Goal: Participate in discussion: Engage in conversation with other users on a specific topic

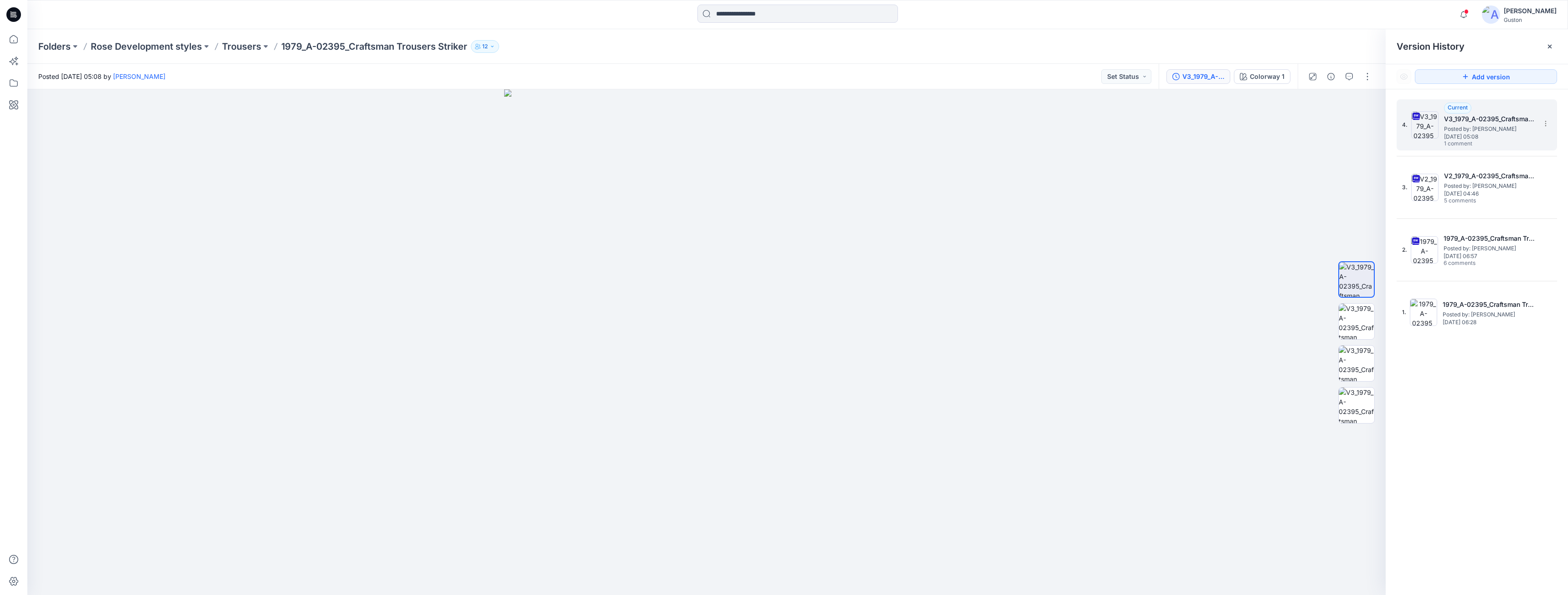
click at [1492, 141] on span "1 comment" at bounding box center [1475, 144] width 64 height 7
click at [1463, 133] on span "[DATE] 05:08" at bounding box center [1489, 136] width 91 height 6
click at [1351, 80] on button "button" at bounding box center [1349, 76] width 15 height 15
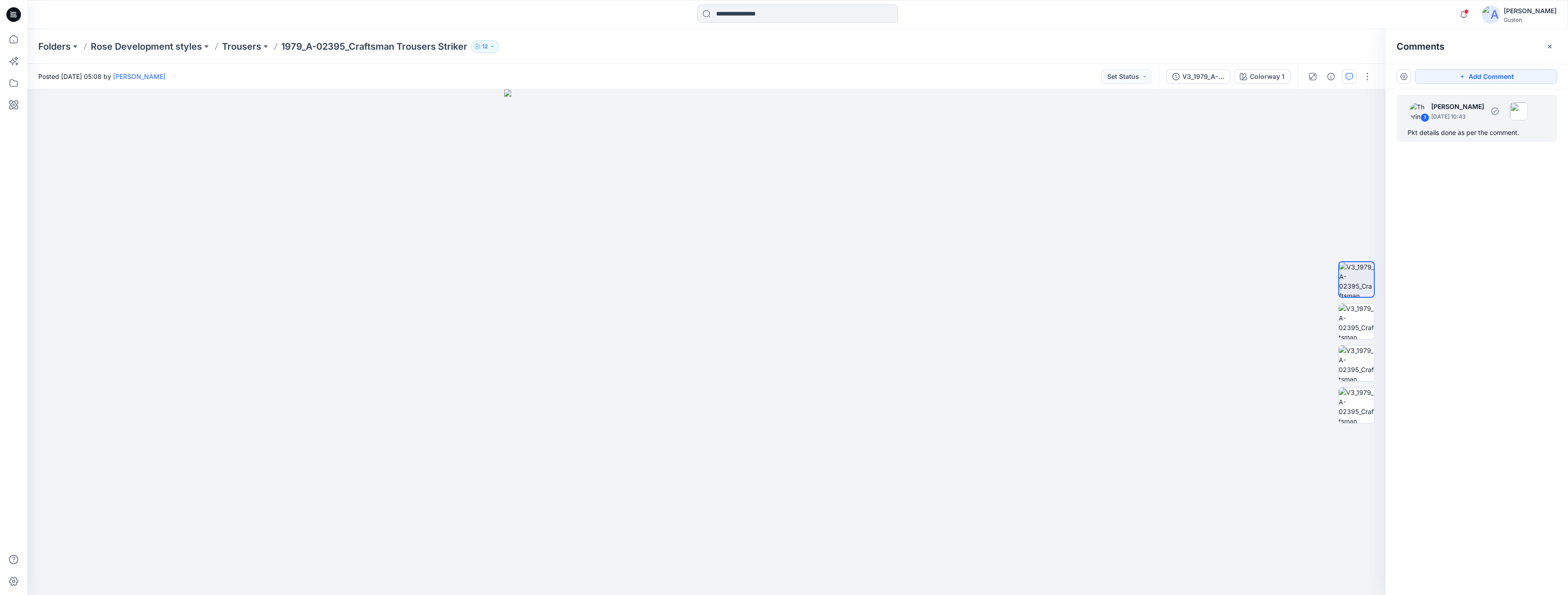
click at [1475, 110] on p "[PERSON_NAME]" at bounding box center [1457, 107] width 53 height 11
drag, startPoint x: 804, startPoint y: 370, endPoint x: 910, endPoint y: 428, distance: 120.8
click at [910, 428] on button at bounding box center [881, 427] width 149 height 6
click at [493, 48] on icon "button" at bounding box center [492, 46] width 6 height 6
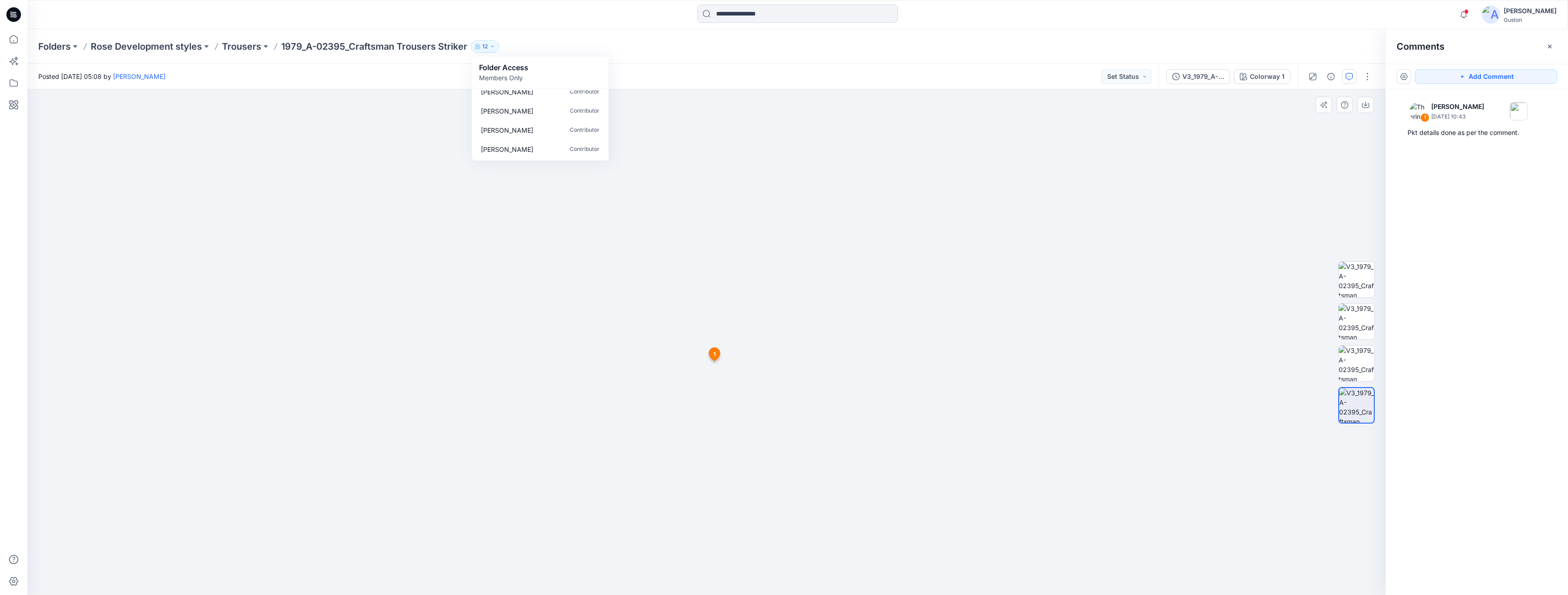
click at [1268, 199] on div at bounding box center [706, 342] width 1358 height 506
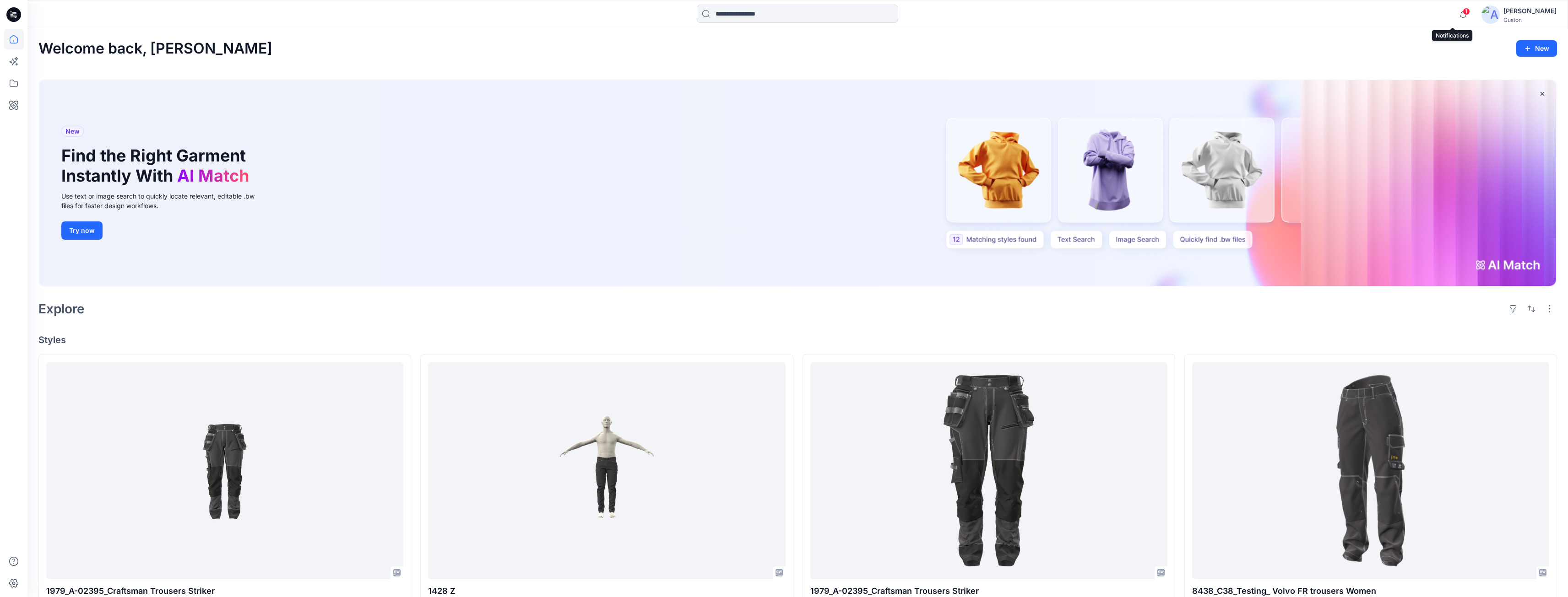
click at [596, 14] on span "1" at bounding box center [1467, 11] width 7 height 7
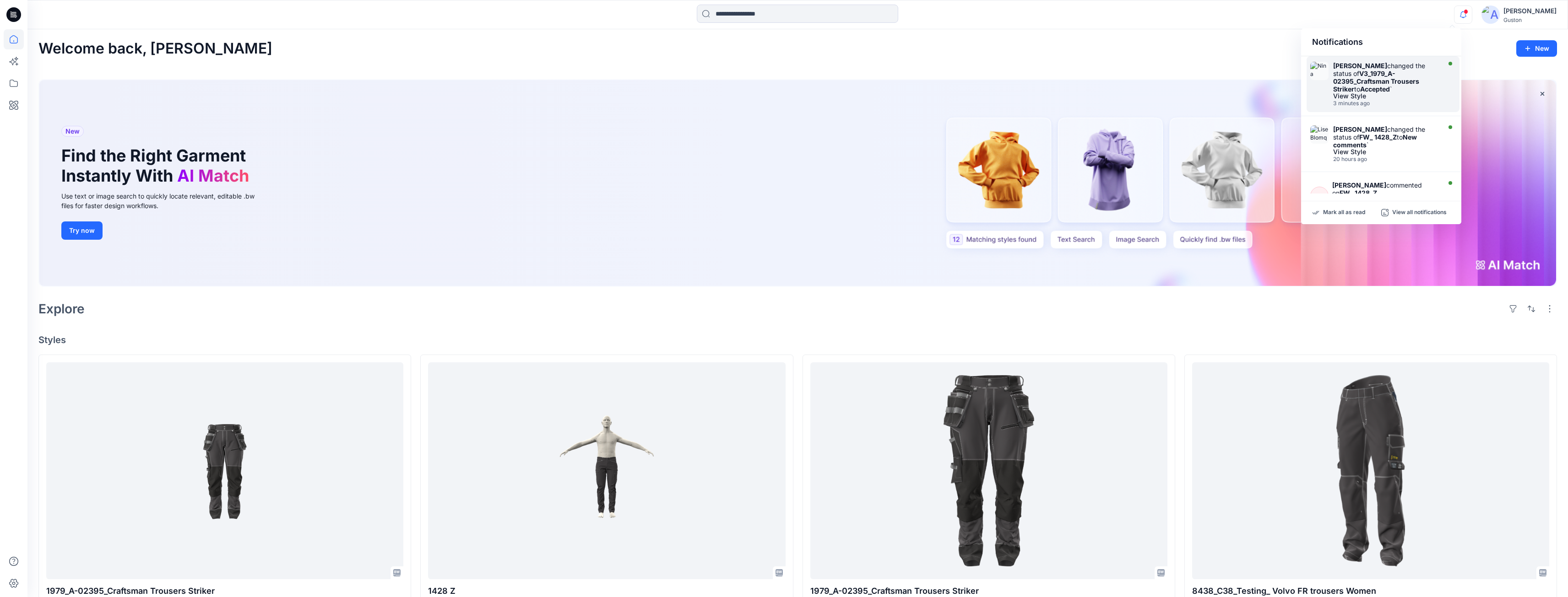
click at [596, 84] on strong "V3_1979_A-02395_Craftsman Trousers Striker" at bounding box center [1376, 81] width 86 height 23
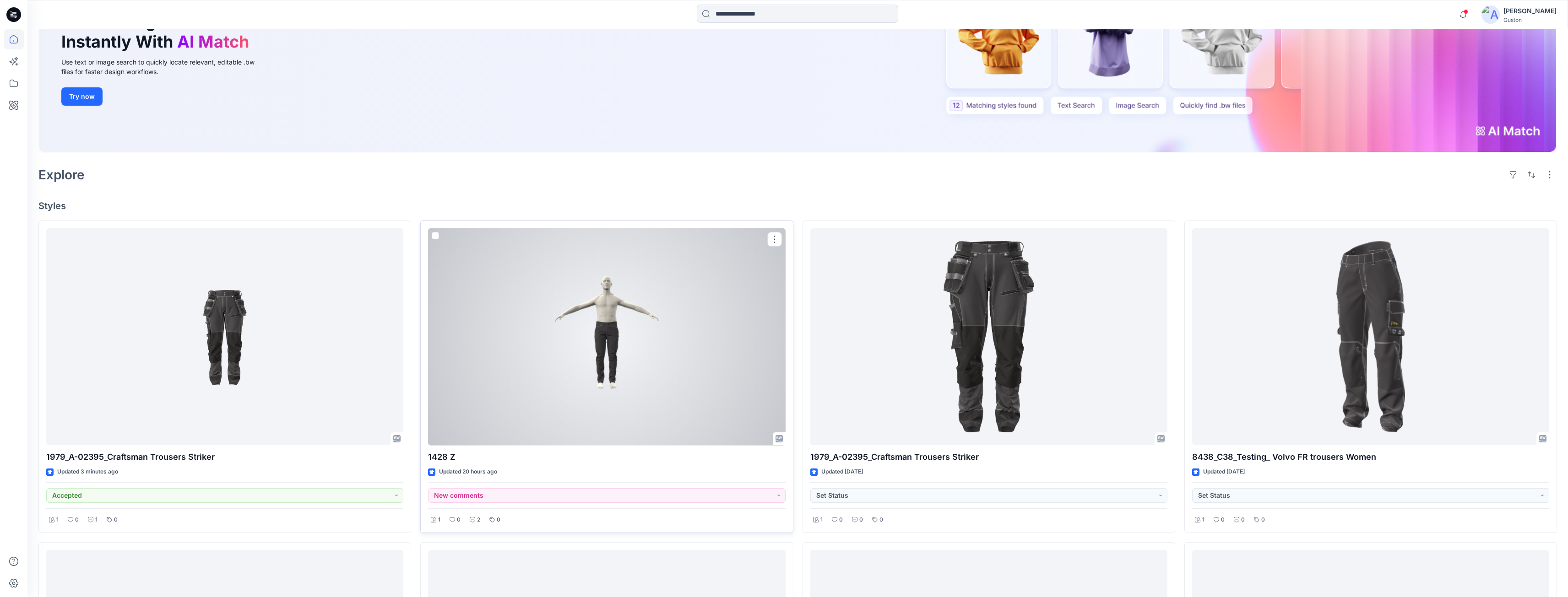
scroll to position [183, 0]
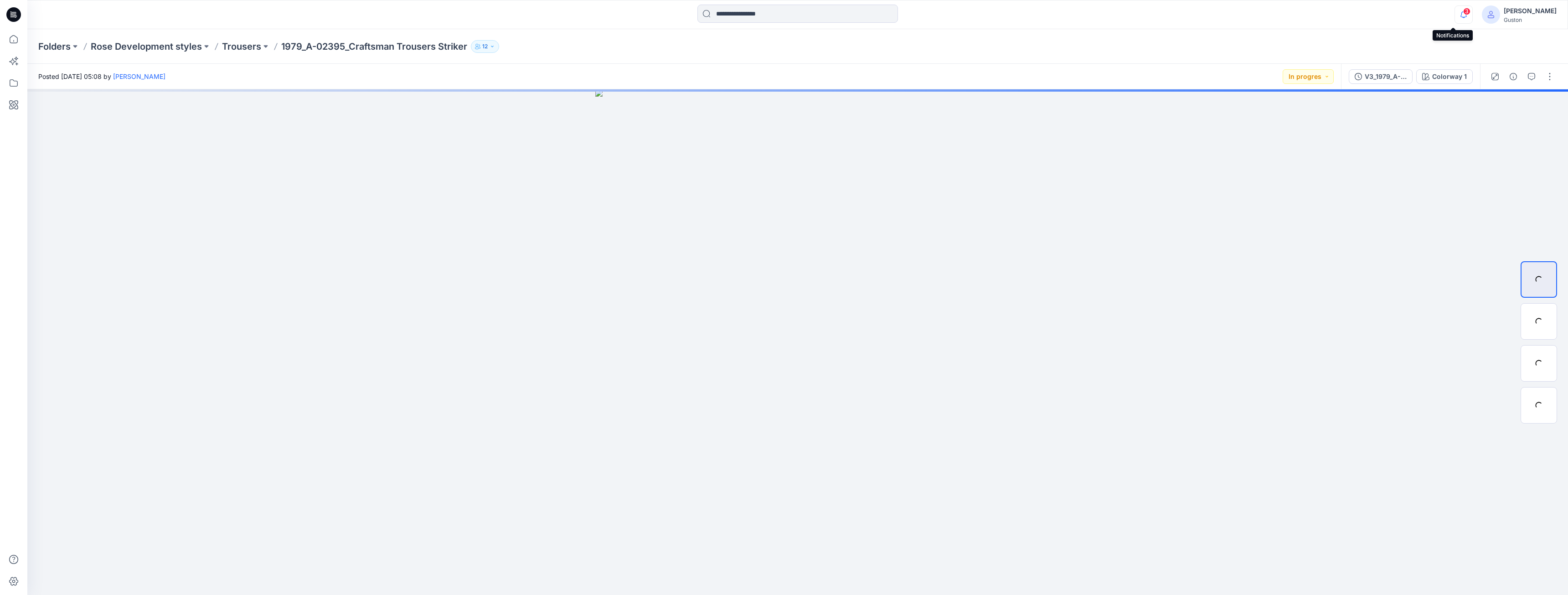
click at [1455, 13] on icon "button" at bounding box center [1464, 15] width 18 height 18
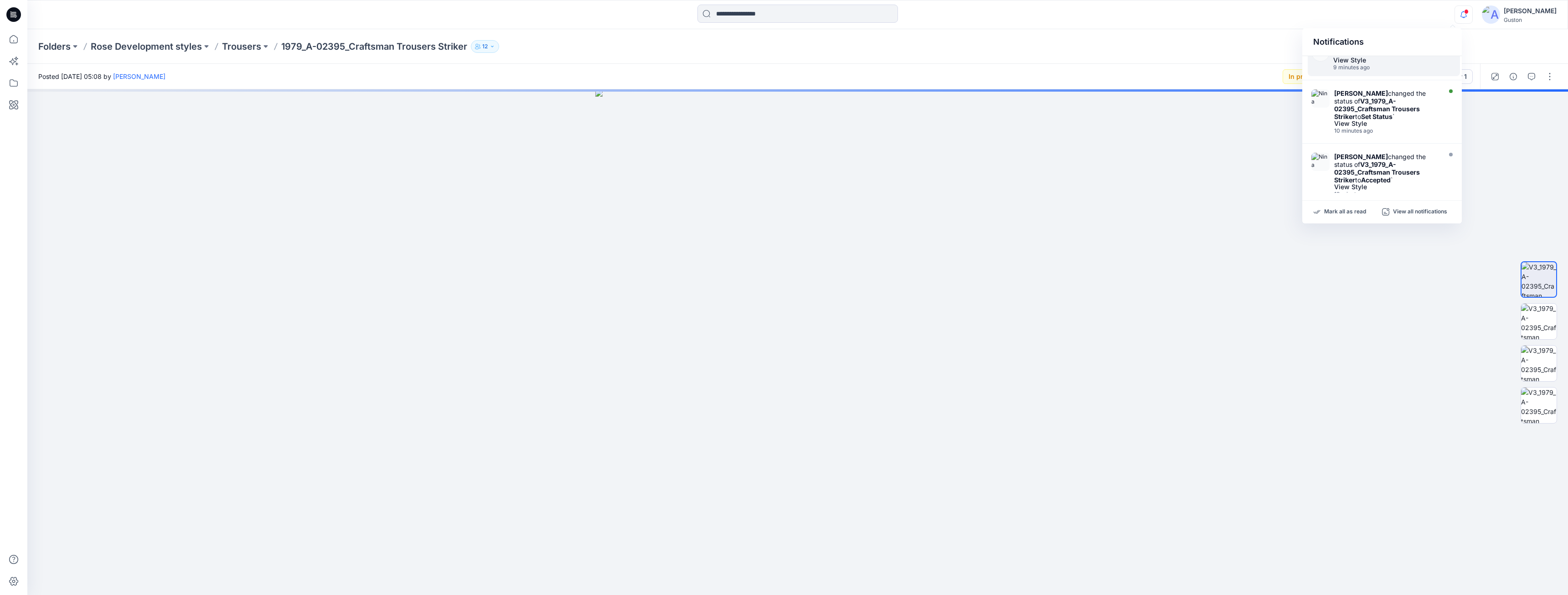
scroll to position [46, 0]
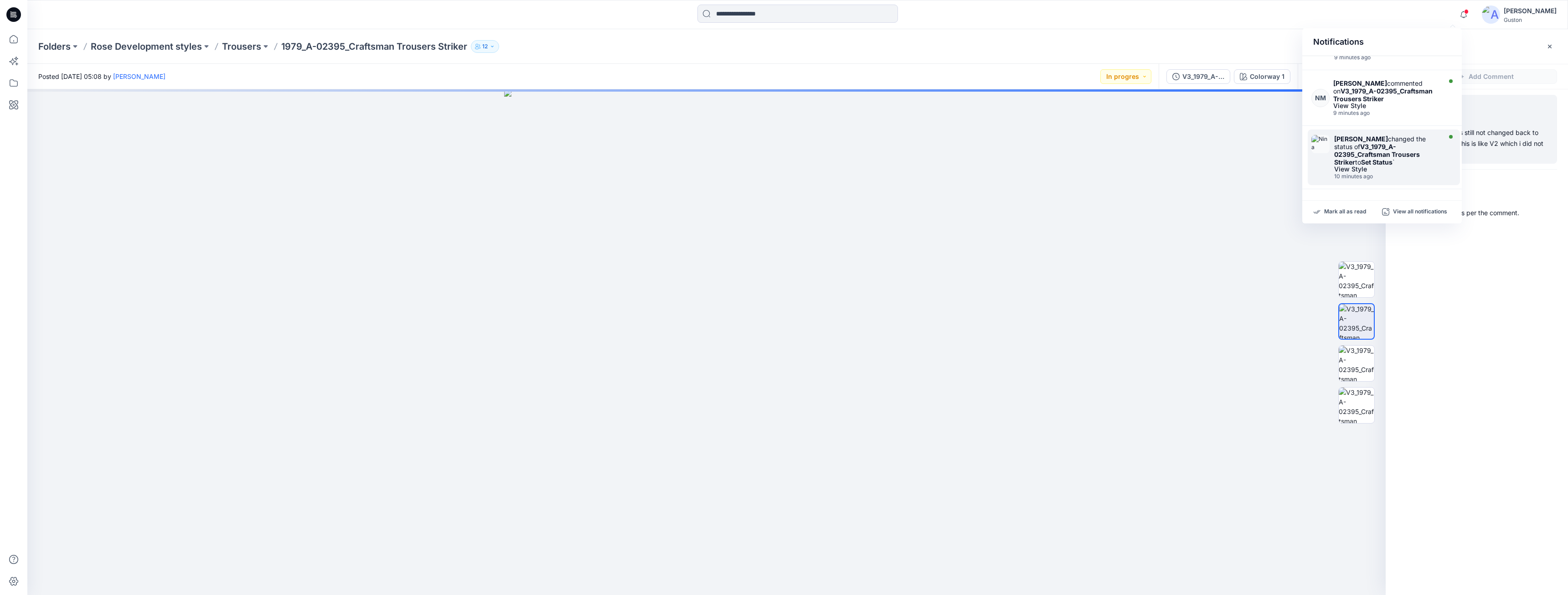
click at [1391, 146] on div "Nina Moller changed the status of V3_1979_A-02395_Craftsman Trousers Striker to…" at bounding box center [1387, 150] width 105 height 31
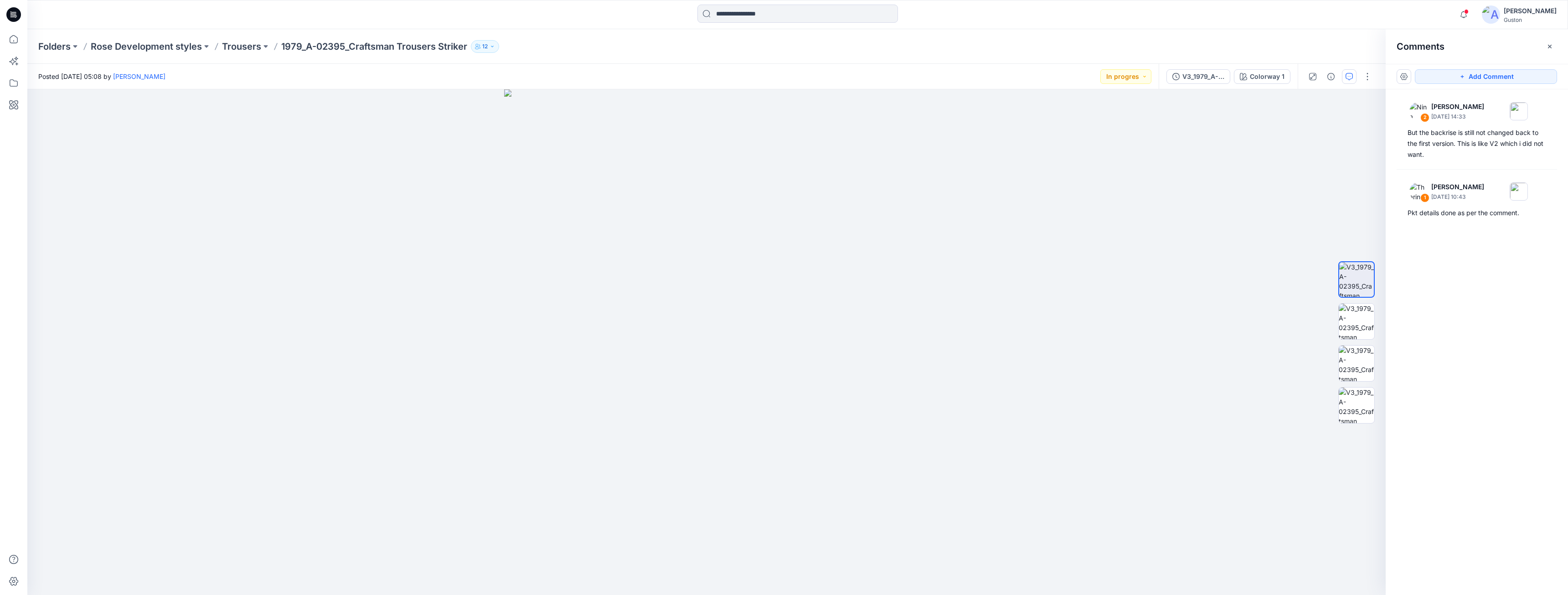
click at [1205, 84] on div "V3_1979_A-02395_Craftsman Trousers Striker Colorway 1" at bounding box center [1228, 76] width 139 height 25
click at [1199, 81] on div "V3_1979_A-02395_Craftsman Trousers Striker" at bounding box center [1203, 76] width 42 height 10
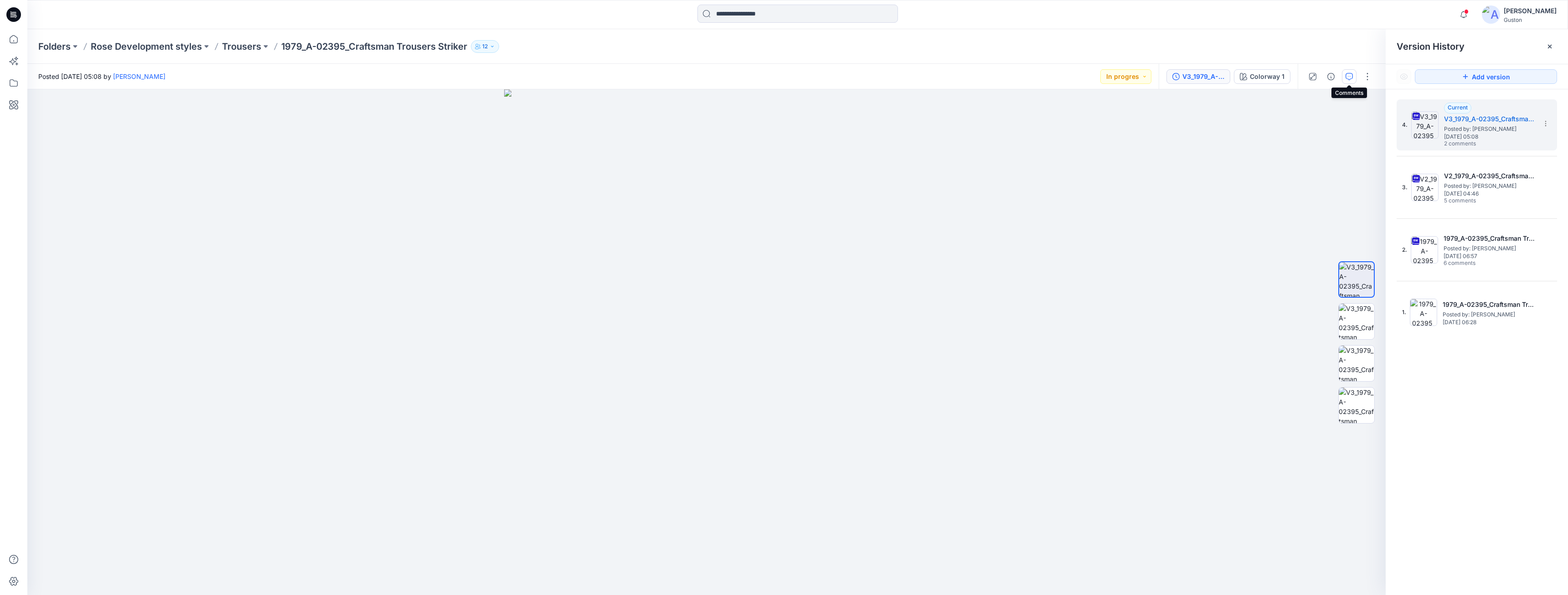
click at [1347, 77] on icon "button" at bounding box center [1349, 76] width 7 height 7
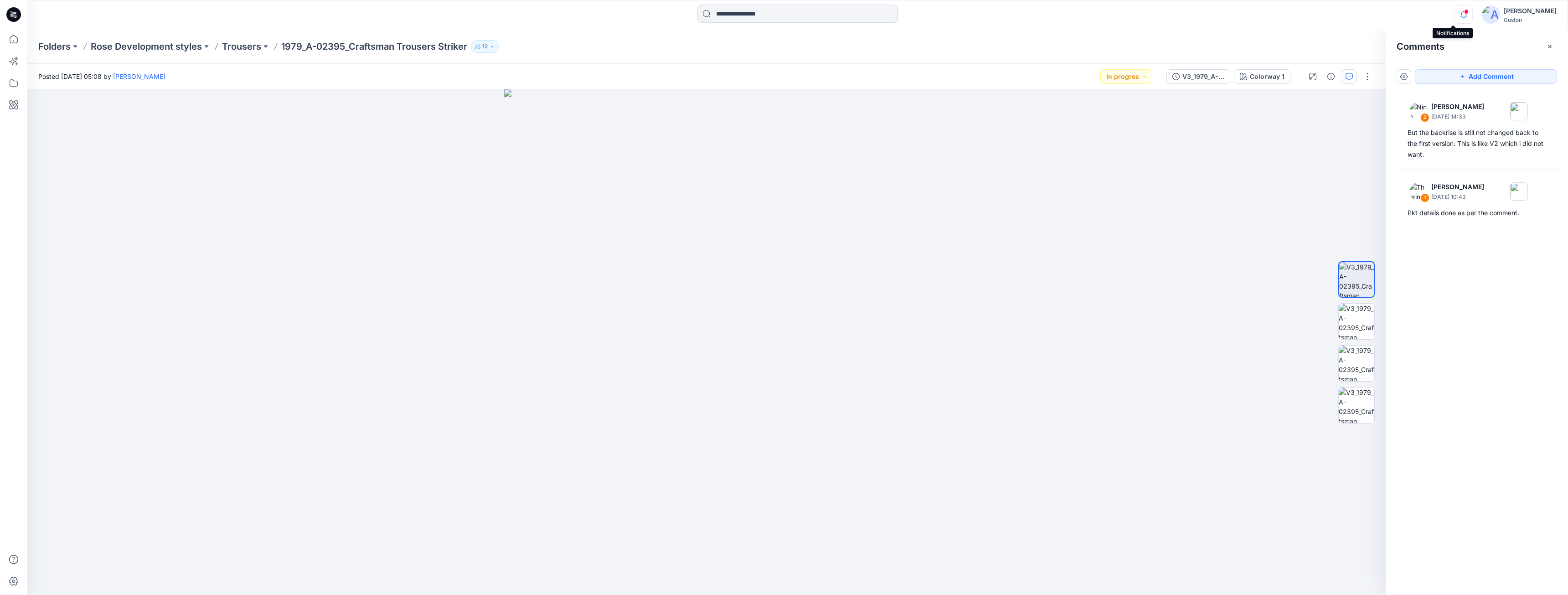
click at [1455, 15] on icon "button" at bounding box center [1464, 15] width 18 height 18
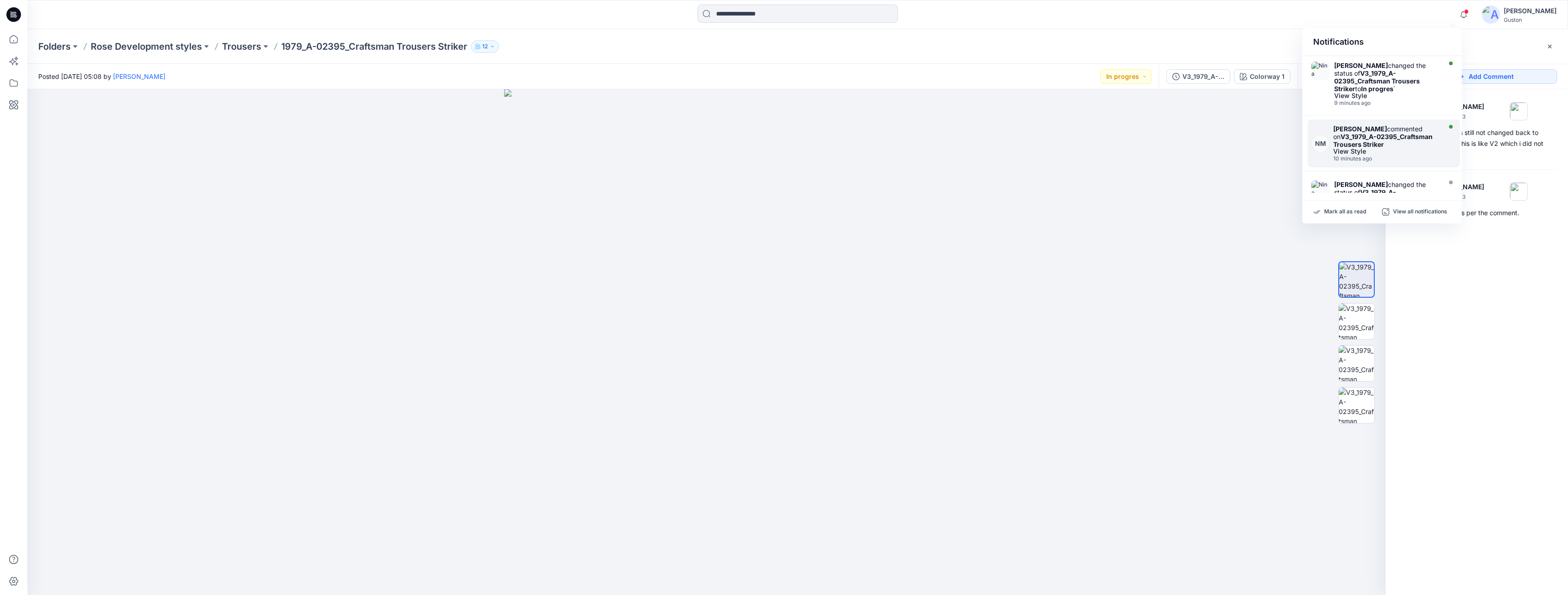
click at [1380, 148] on div "View Style" at bounding box center [1386, 151] width 106 height 6
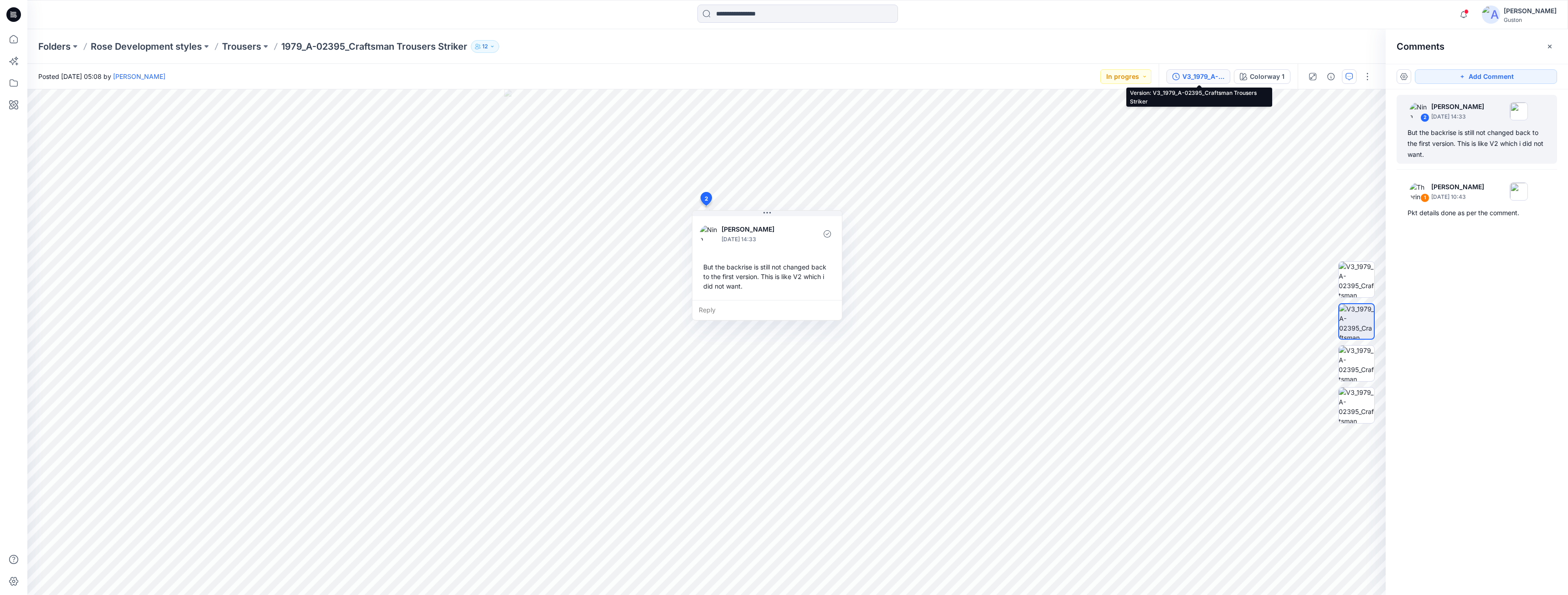
click at [1221, 76] on div "V3_1979_A-02395_Craftsman Trousers Striker" at bounding box center [1203, 76] width 42 height 10
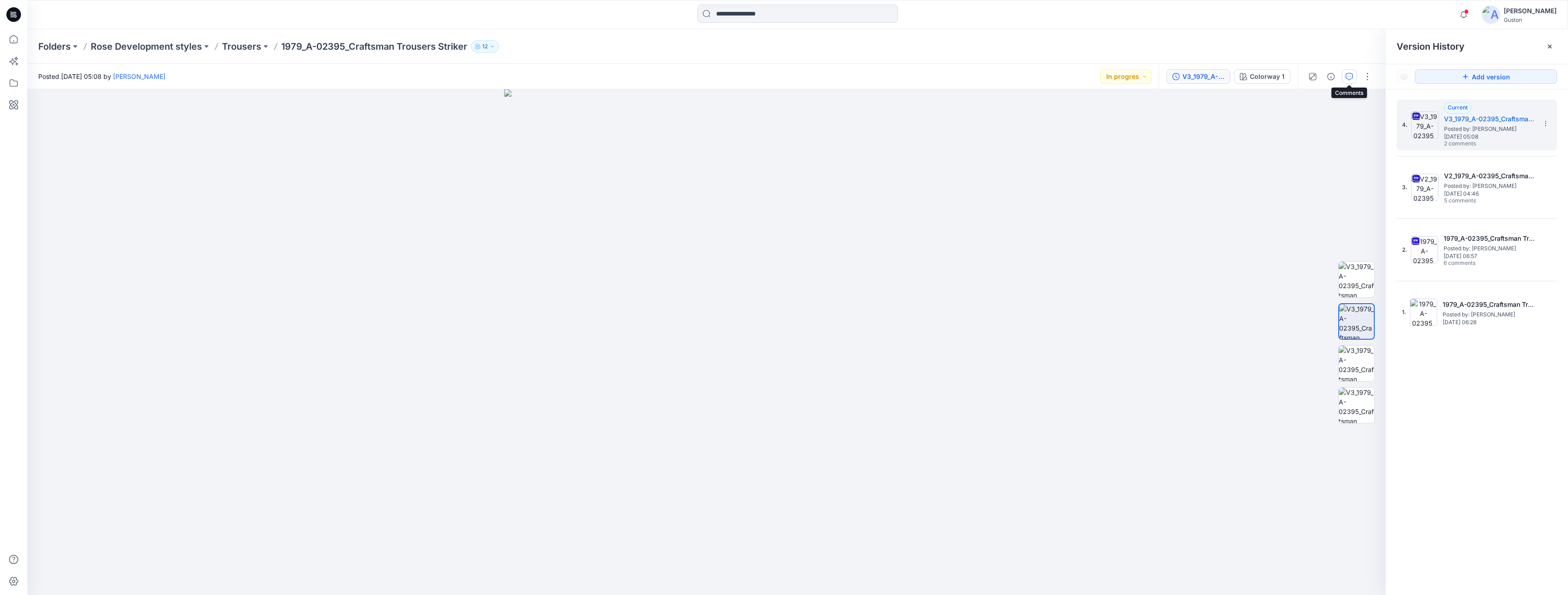
click at [1355, 79] on button "button" at bounding box center [1349, 76] width 15 height 15
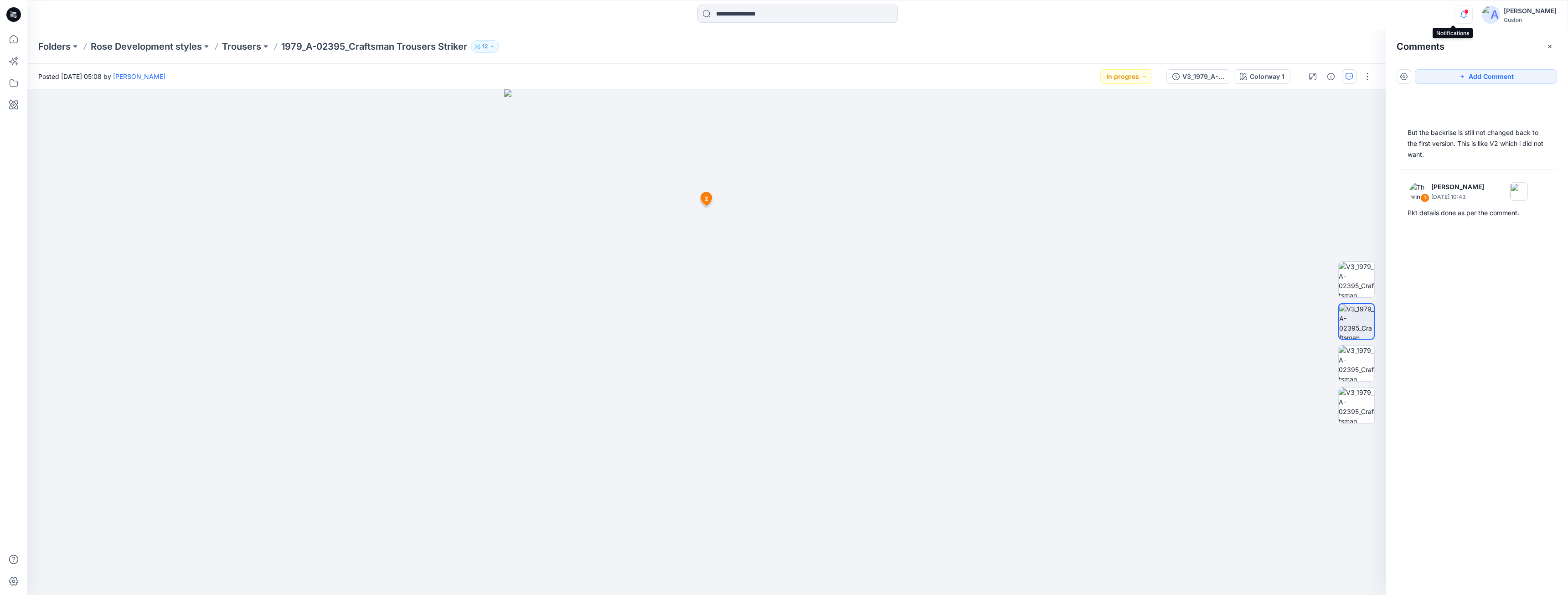
click at [1455, 10] on icon "button" at bounding box center [1464, 15] width 18 height 18
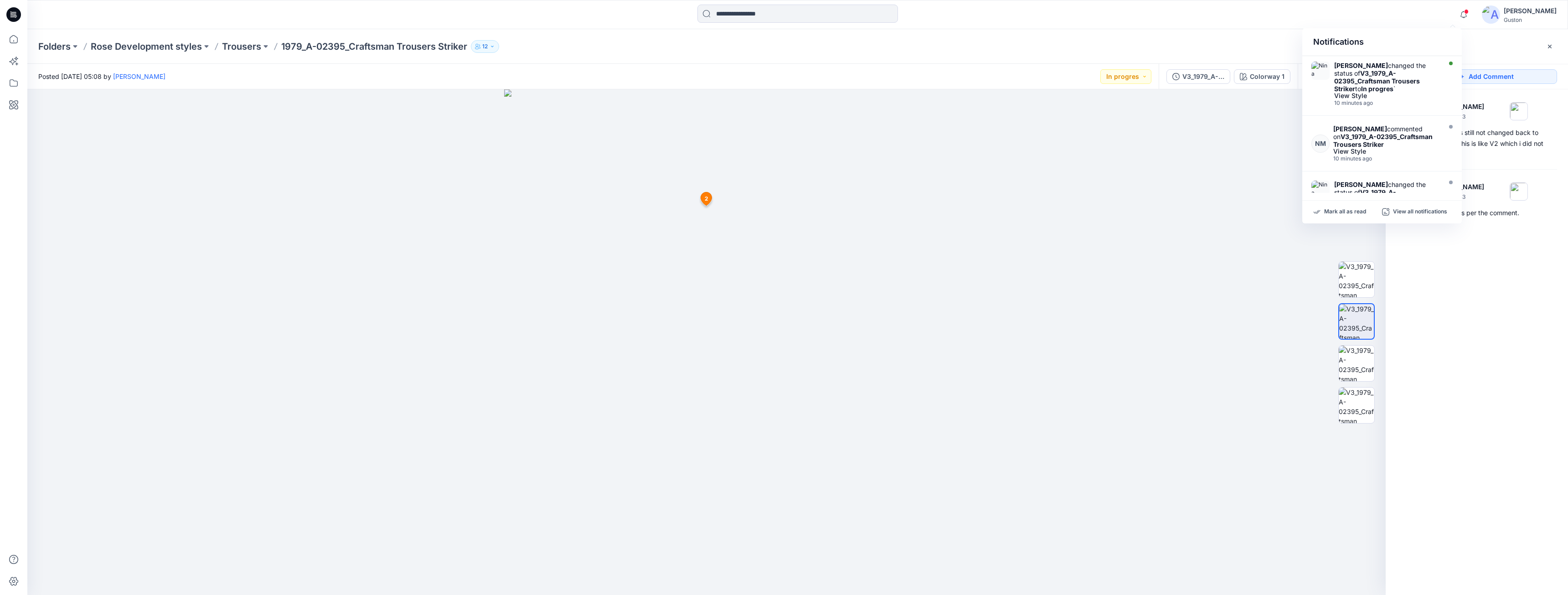
click at [1372, 80] on strong "V3_1979_A-02395_Craftsman Trousers Striker" at bounding box center [1377, 81] width 86 height 23
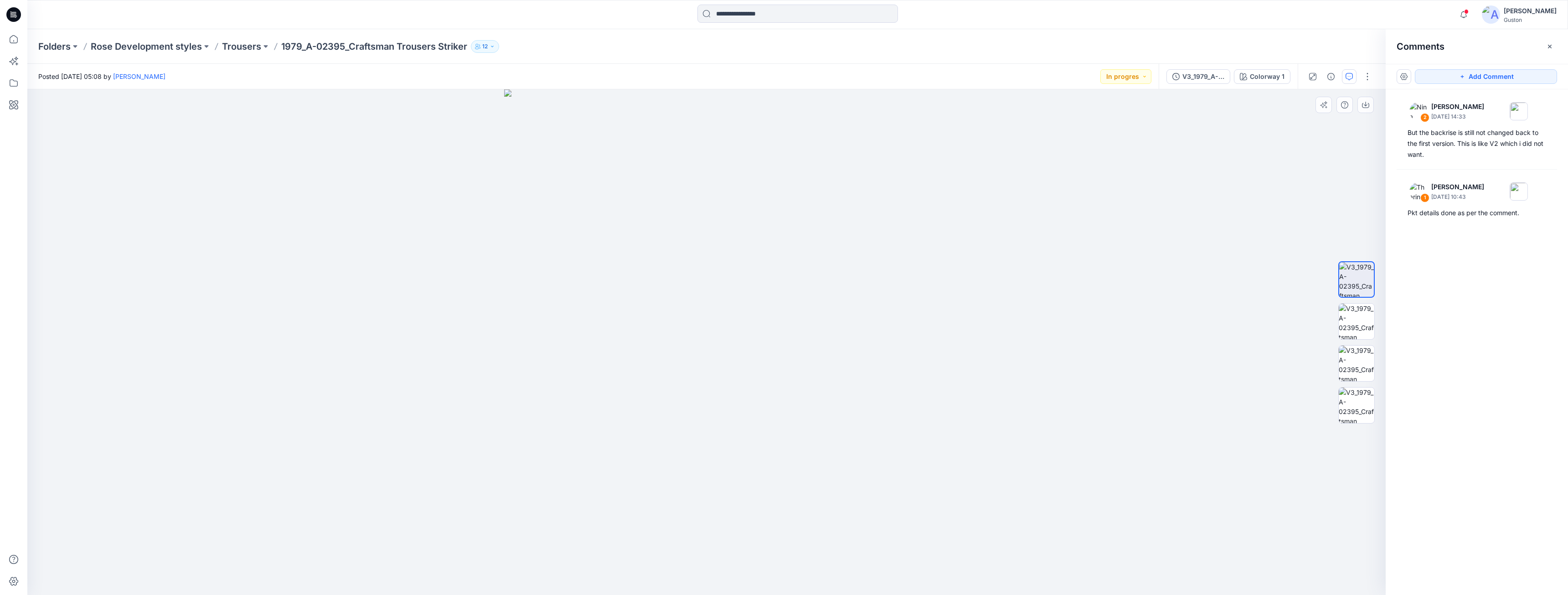
click at [1058, 454] on div at bounding box center [706, 342] width 1358 height 506
click at [1190, 436] on div at bounding box center [706, 342] width 1358 height 506
click at [1184, 80] on div "V3_1979_A-02395_Craftsman Trousers Striker" at bounding box center [1203, 76] width 42 height 10
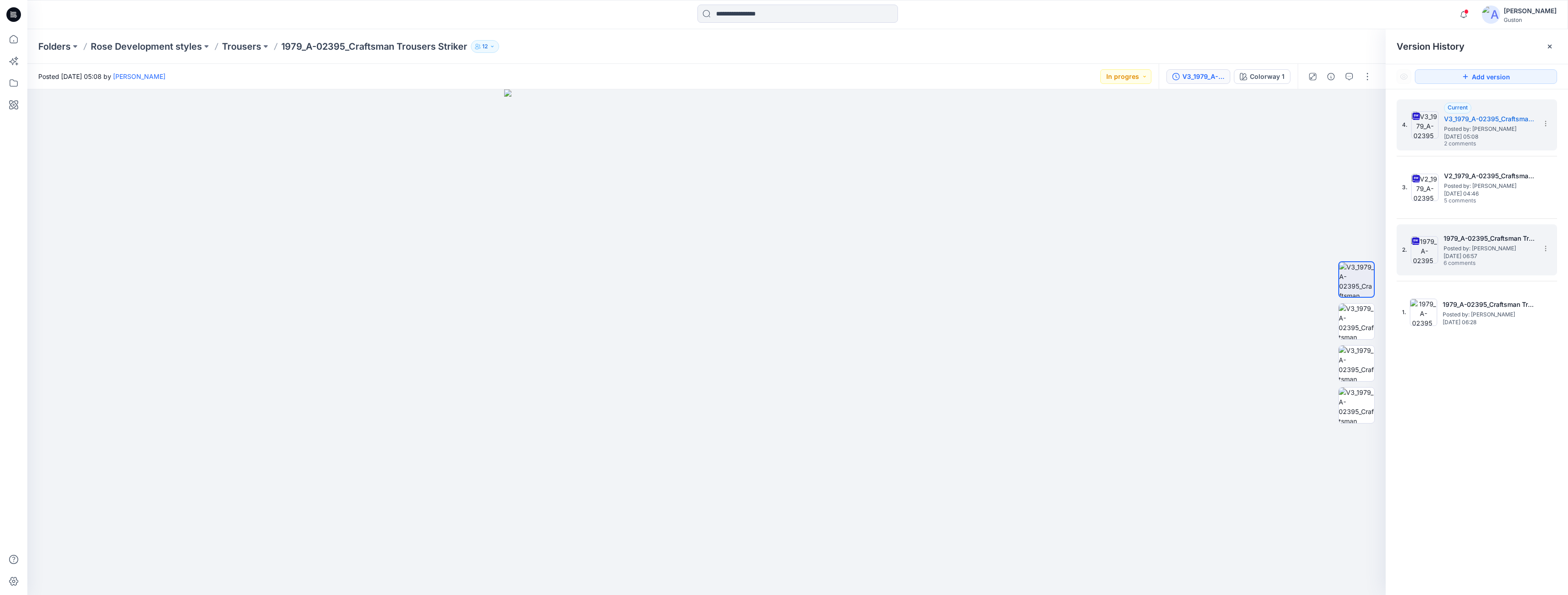
click at [1477, 250] on span "Posted by: [PERSON_NAME]" at bounding box center [1489, 248] width 91 height 9
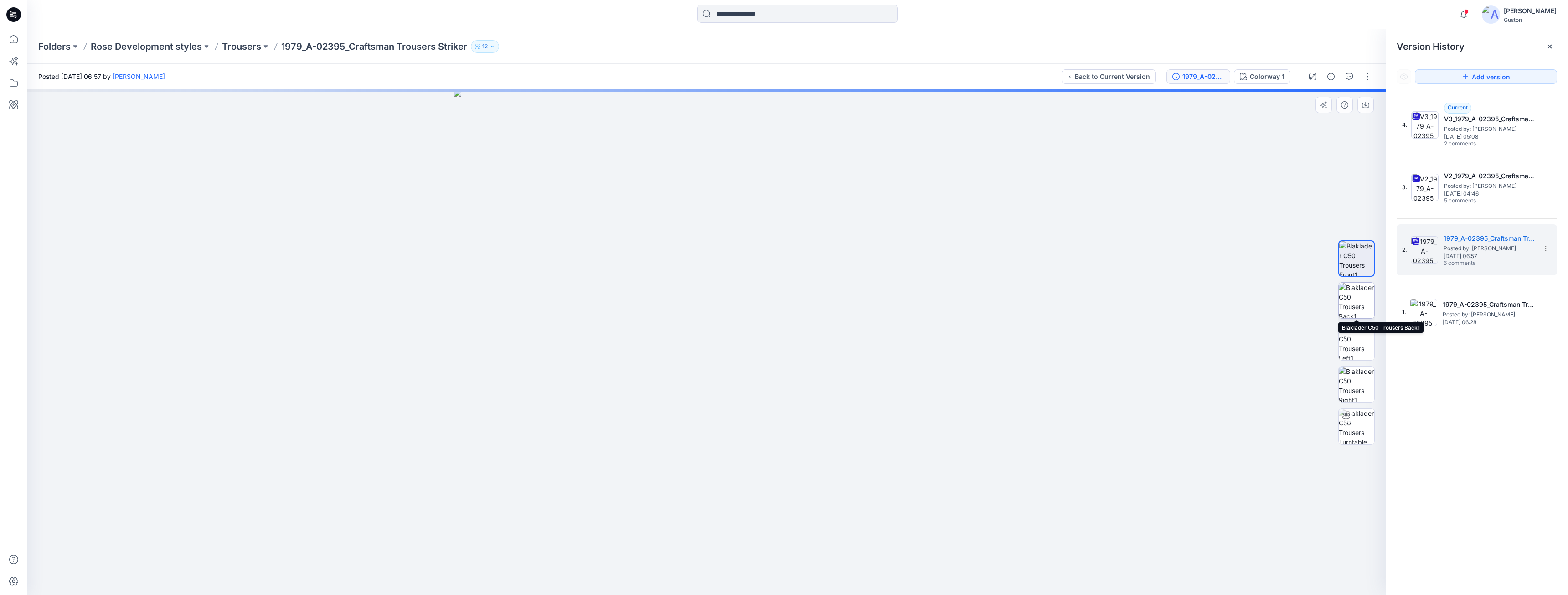
click at [1353, 300] on img at bounding box center [1356, 300] width 36 height 36
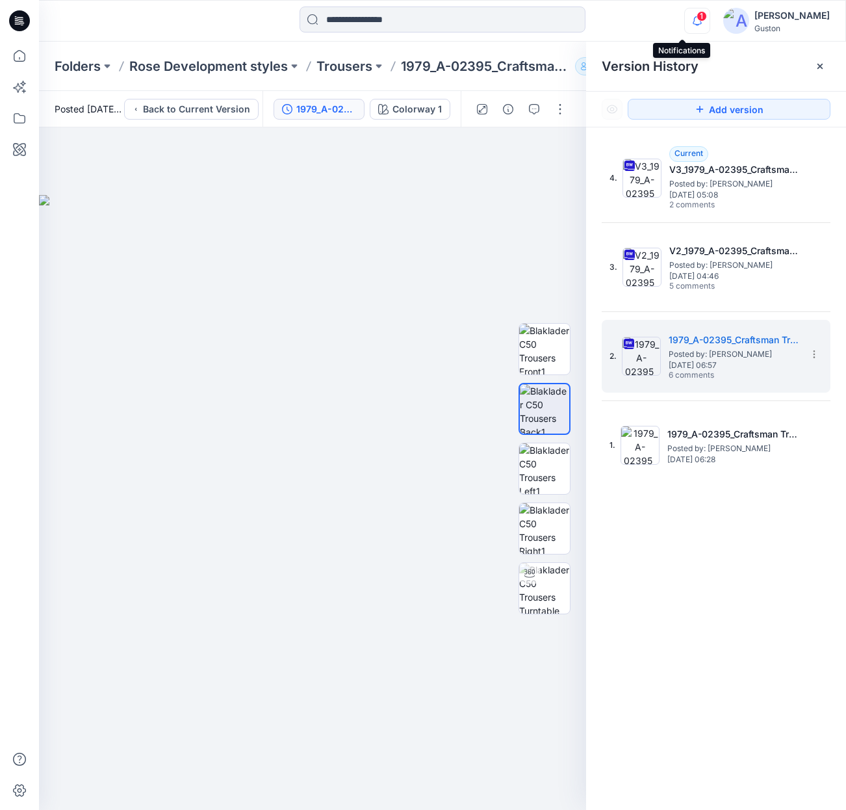
click at [685, 19] on icon "button" at bounding box center [697, 21] width 25 height 26
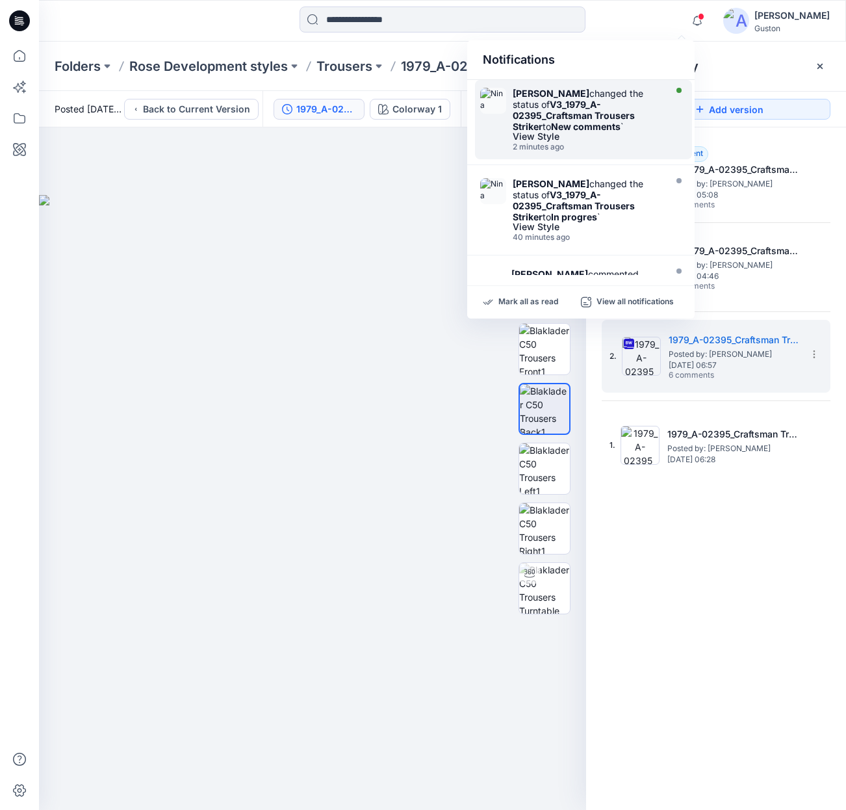
click at [575, 104] on strong "V3_1979_A-02395_Craftsman Trousers Striker" at bounding box center [574, 115] width 122 height 33
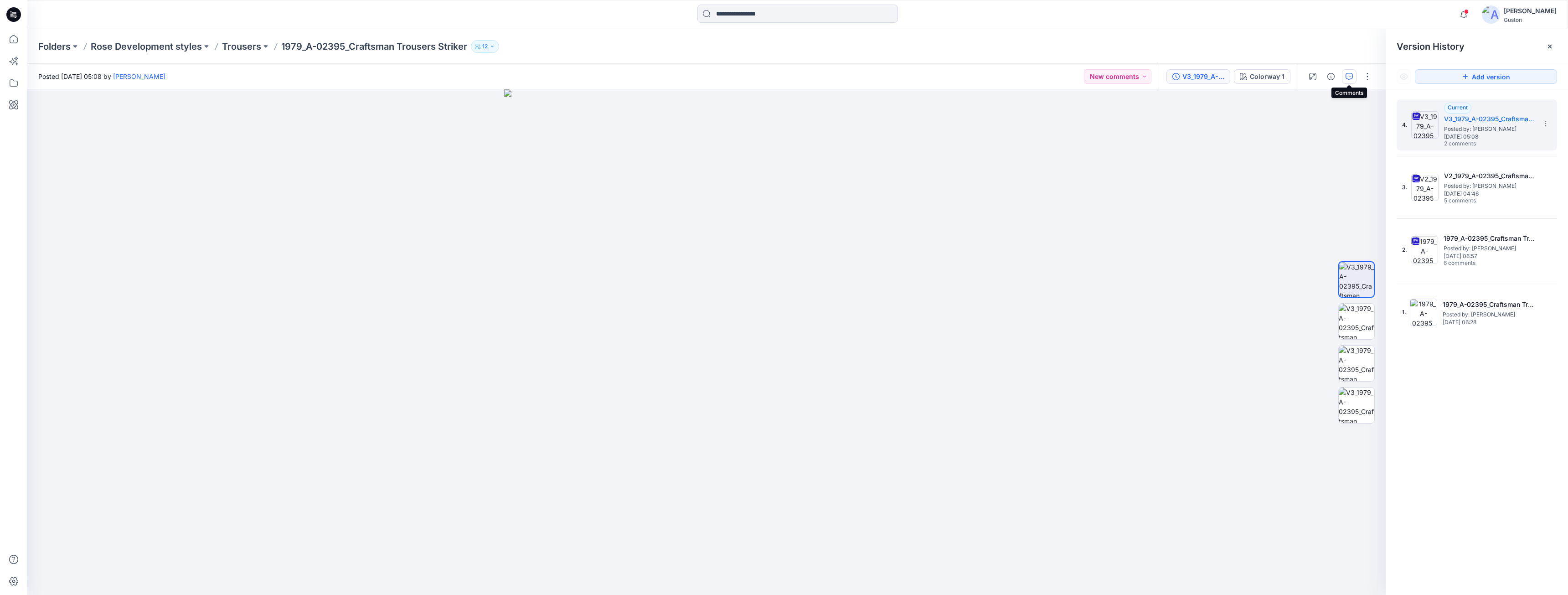
click at [1351, 76] on icon "button" at bounding box center [1349, 76] width 7 height 7
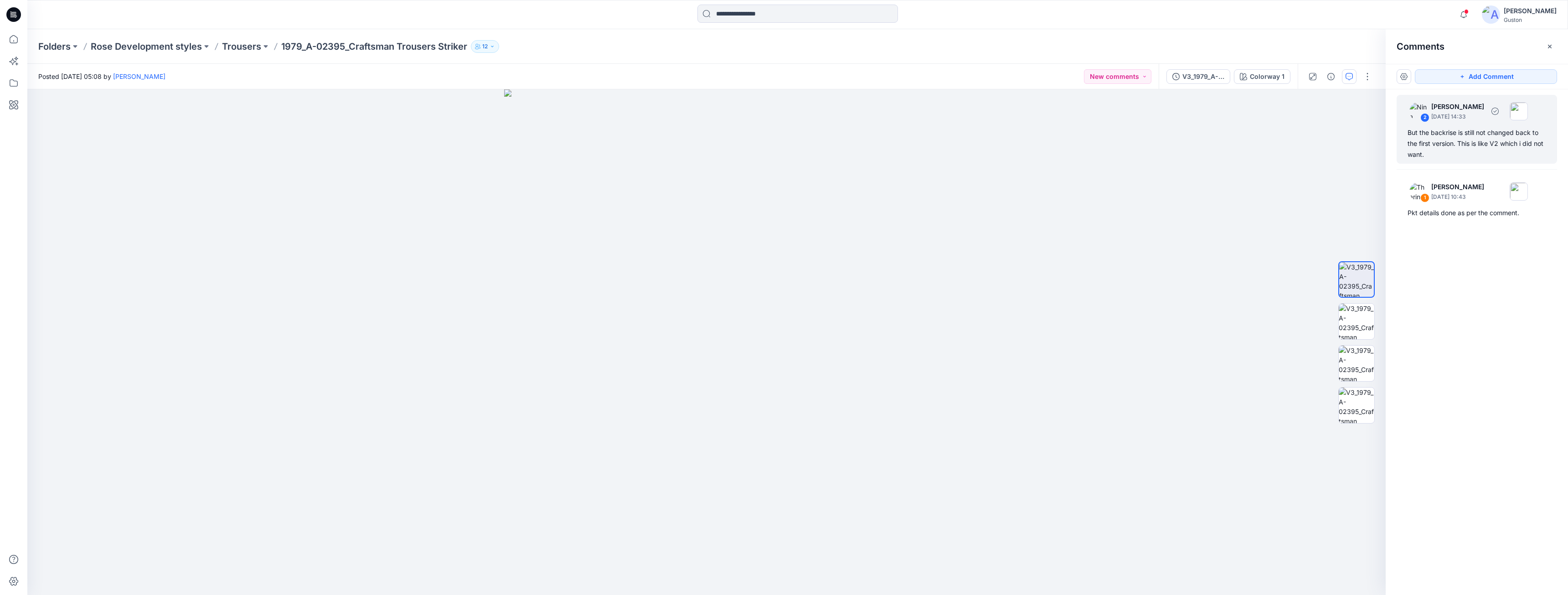
click at [1422, 131] on div "But the backrise is still not changed back to the first version. This is like V…" at bounding box center [1477, 143] width 139 height 33
click at [741, 282] on div "But the backrise is still not changed back to the first version. This is like V…" at bounding box center [769, 272] width 135 height 36
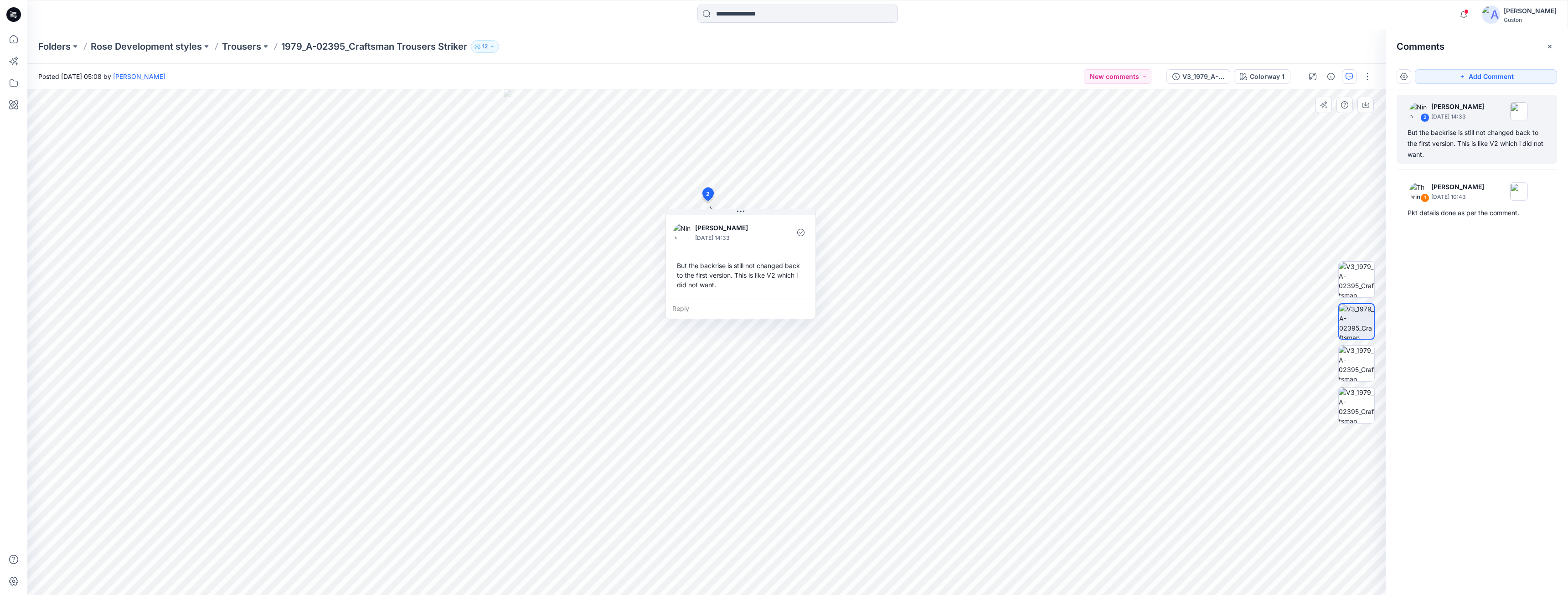
drag, startPoint x: 745, startPoint y: 281, endPoint x: 716, endPoint y: 285, distance: 29.3
click at [716, 285] on div "But the backrise is still not changed back to the first version. This is like V…" at bounding box center [741, 275] width 135 height 36
click at [713, 288] on div "But the backrise is still not changed back to the first version. This is like V…" at bounding box center [741, 275] width 135 height 36
click at [701, 281] on div "But the backrise is still not changed back to the first version. This is like V…" at bounding box center [741, 275] width 135 height 36
click at [700, 280] on div "But the backrise is still not changed back to the first version. This is like V…" at bounding box center [739, 274] width 135 height 36
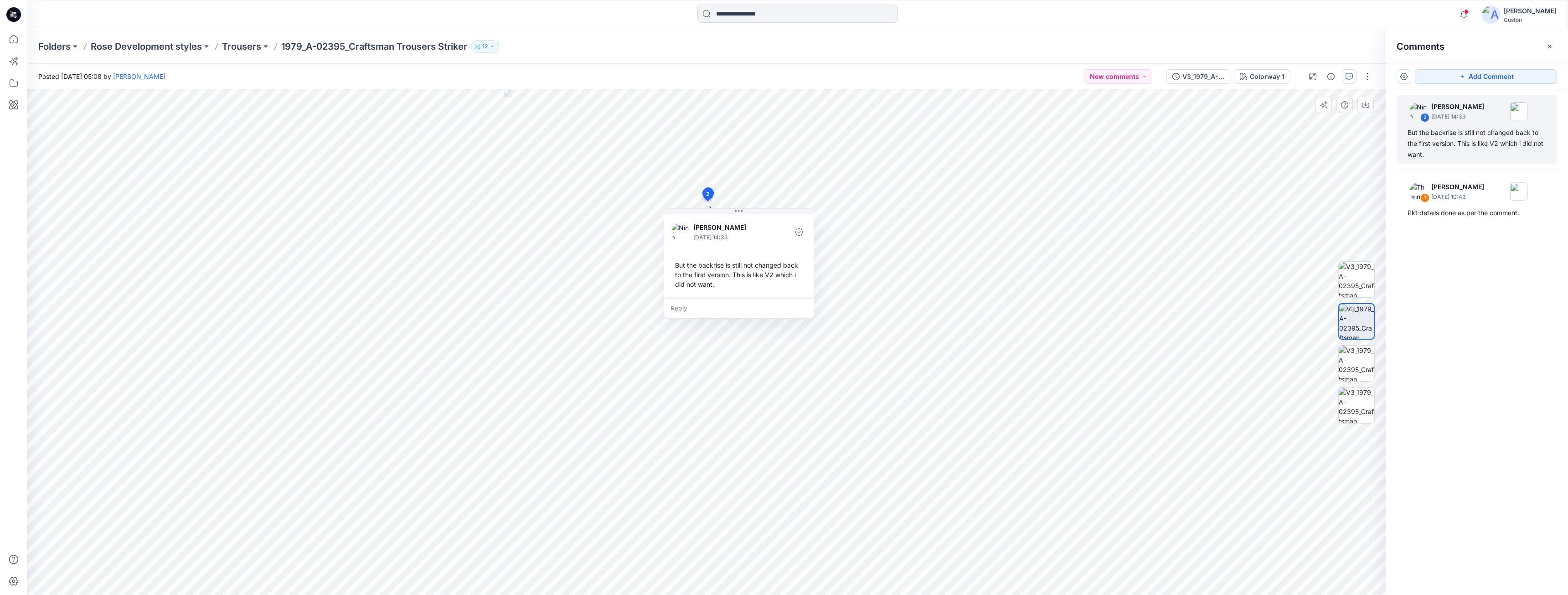
click at [681, 273] on div "But the backrise is still not changed back to the first version. This is like V…" at bounding box center [739, 274] width 135 height 36
click at [681, 268] on div "But the backrise is still not changed back to the first version. This is like V…" at bounding box center [739, 274] width 135 height 36
drag, startPoint x: 673, startPoint y: 262, endPoint x: 680, endPoint y: 268, distance: 9.2
click at [675, 265] on div "But the backrise is still not changed back to the first version. This is like V…" at bounding box center [739, 274] width 135 height 36
click at [680, 269] on div "But the backrise is still not changed back to the first version. This is like V…" at bounding box center [740, 276] width 135 height 36
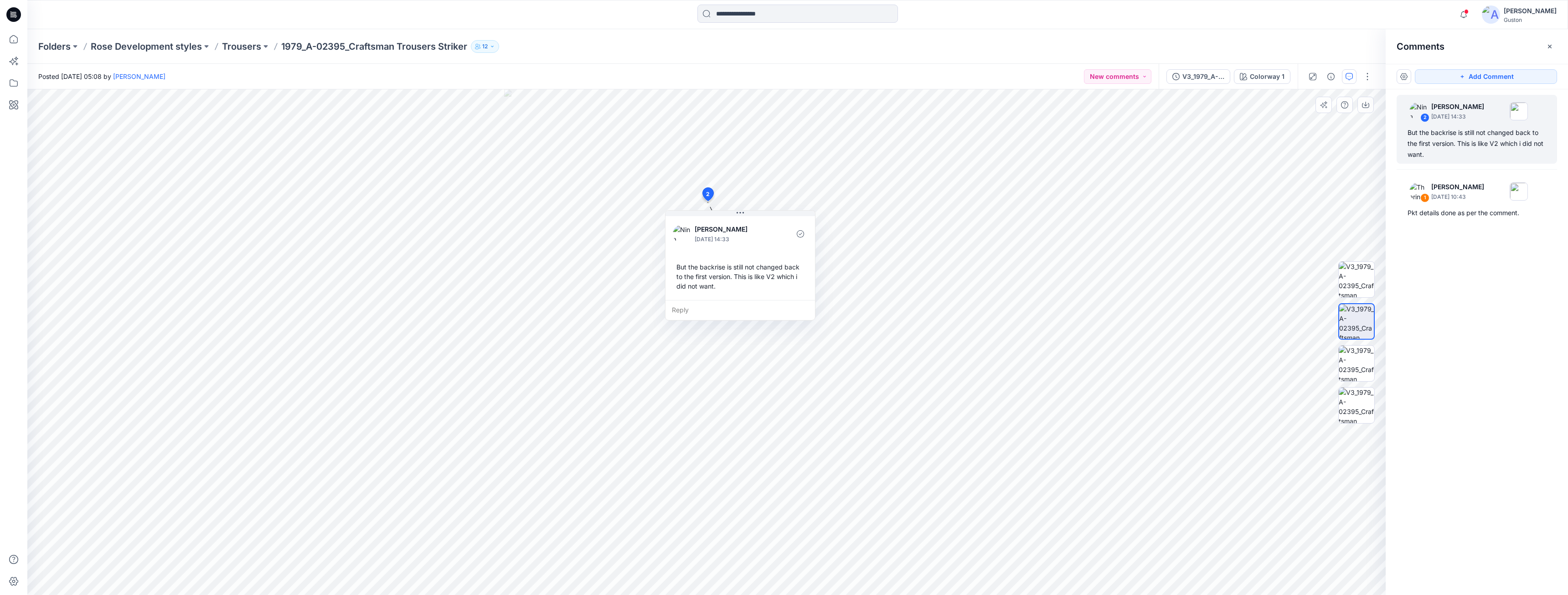
click at [681, 269] on div "But the backrise is still not changed back to the first version. This is like V…" at bounding box center [740, 276] width 135 height 36
click at [680, 269] on div "But the backrise is still not changed back to the first version. This is like V…" at bounding box center [740, 276] width 135 height 36
drag, startPoint x: 680, startPoint y: 269, endPoint x: 689, endPoint y: 278, distance: 12.7
click at [689, 278] on div "But the backrise is still not changed back to the first version. This is like V…" at bounding box center [740, 276] width 135 height 36
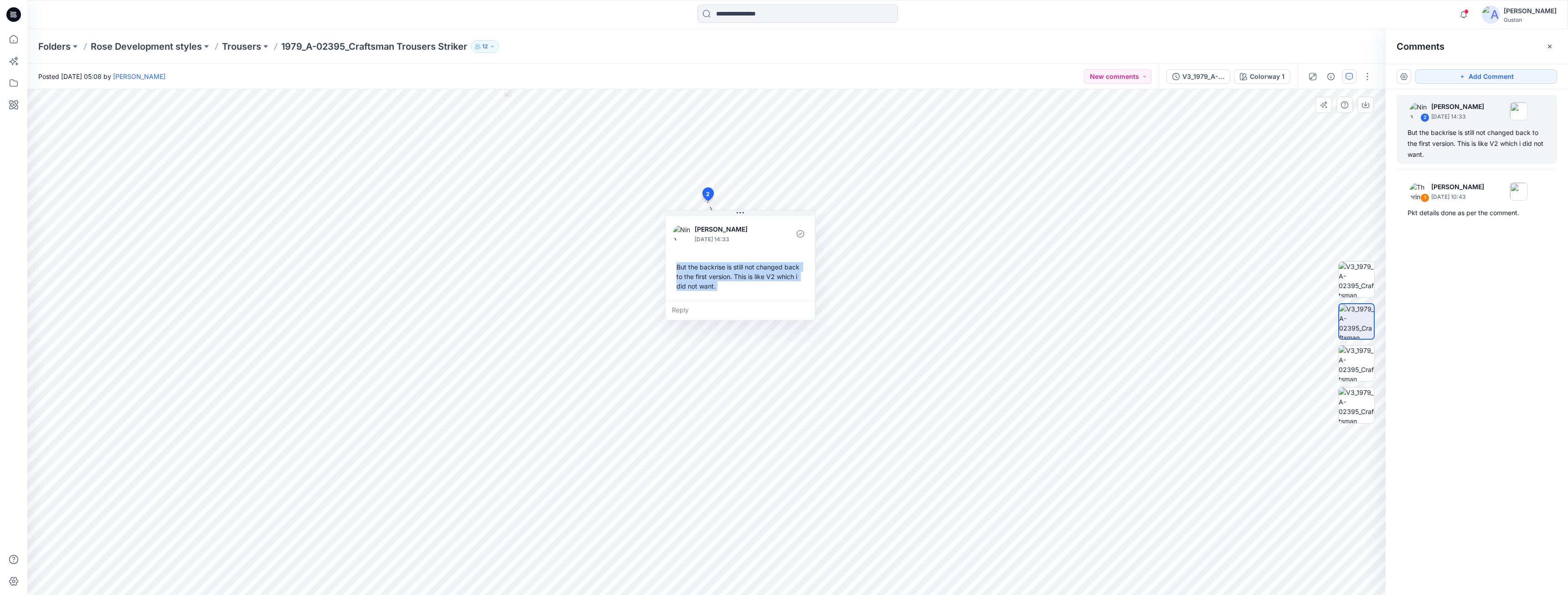
click at [783, 307] on div "Reply" at bounding box center [740, 310] width 149 height 20
click at [771, 337] on button "Cancel" at bounding box center [759, 336] width 37 height 15
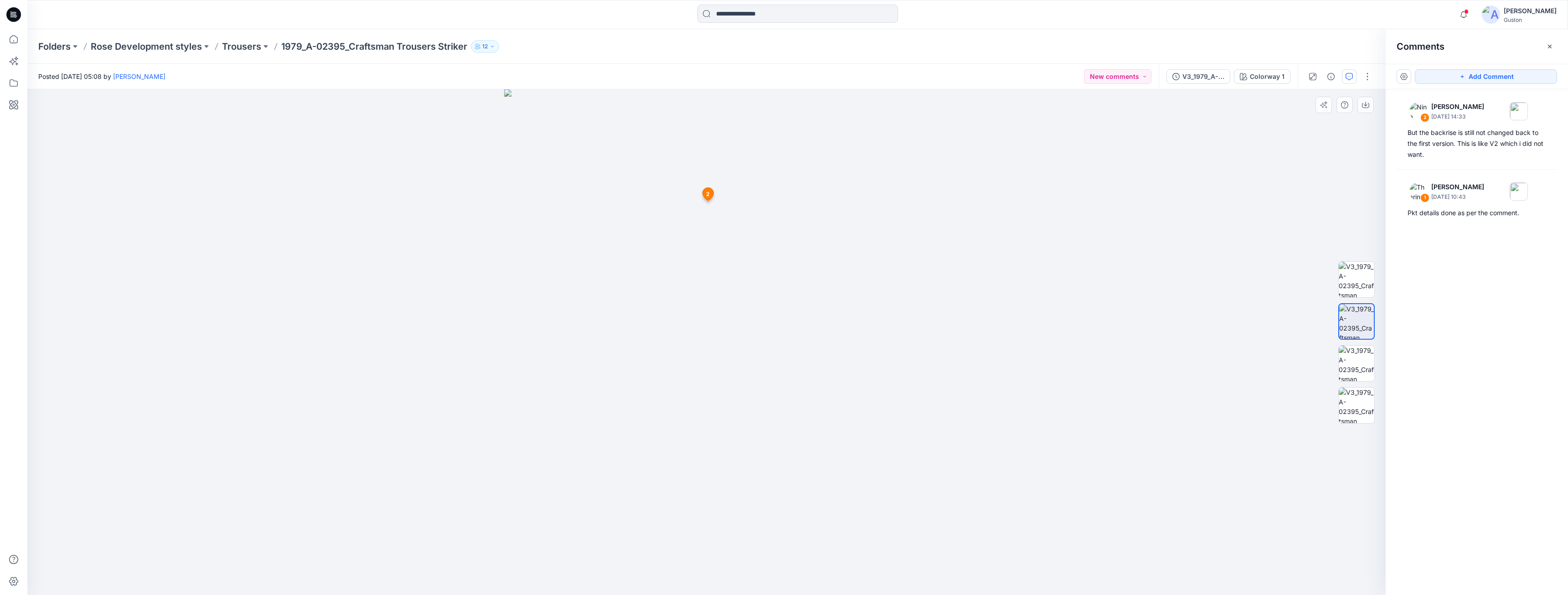
click at [708, 195] on span "2" at bounding box center [708, 194] width 4 height 8
